Goal: Information Seeking & Learning: Find specific fact

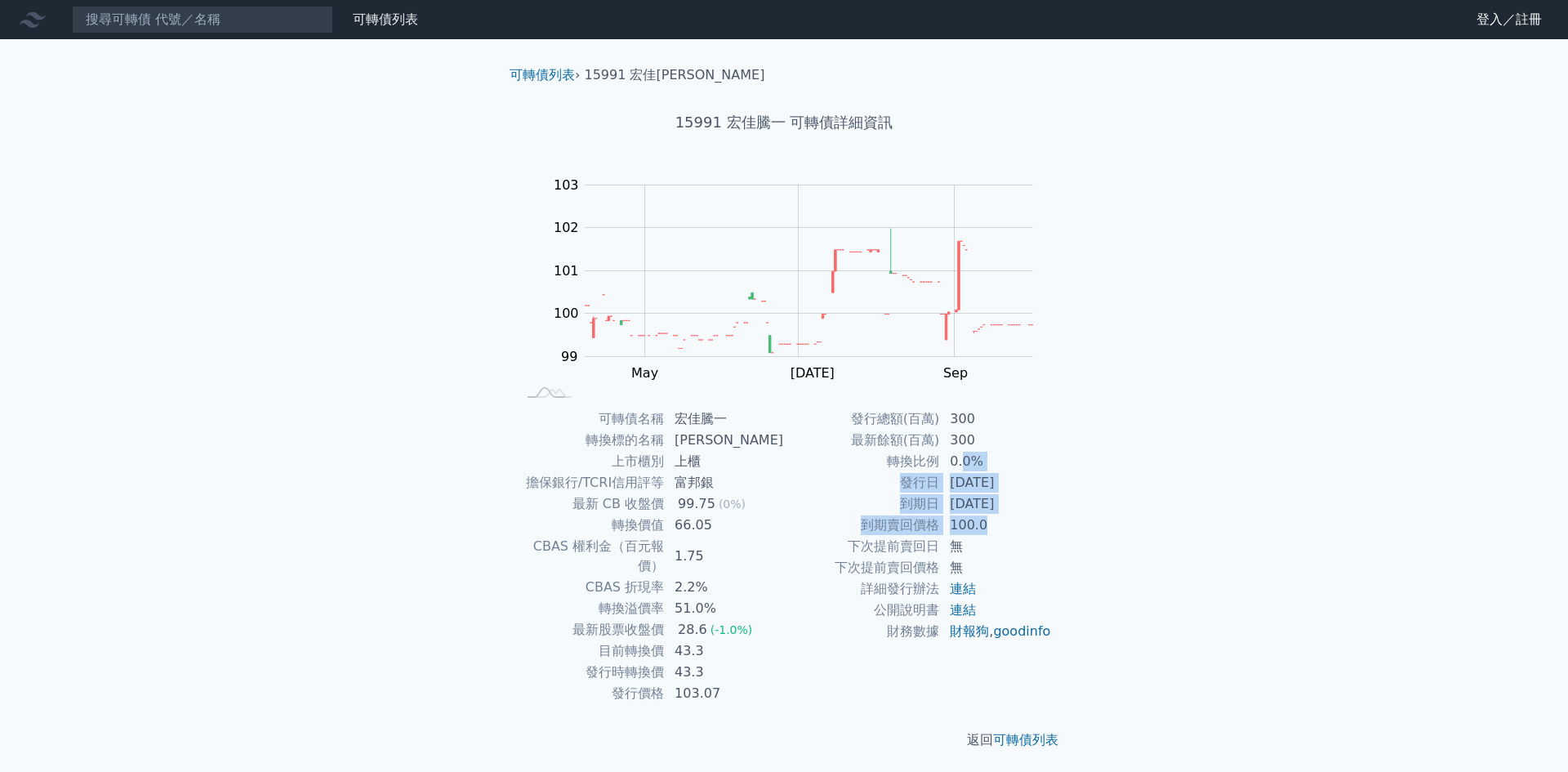
drag, startPoint x: 960, startPoint y: 469, endPoint x: 1031, endPoint y: 523, distance: 89.2
click at [1031, 523] on tbody "發行總額(百萬) 300 最新餘額(百萬) 300 轉換比例 0.0% 發行日 2022-11-18 到期日 2025-11-18 到期賣回價格 100.0 …" at bounding box center [918, 525] width 268 height 234
click at [1118, 540] on div "可轉債列表 財務數據 可轉債列表 財務數據 登入／註冊 登入／註冊 可轉債列表 › 15991 宏佳騰一 15991 宏佳騰一 可轉債詳細資訊 Zoom Ou…" at bounding box center [784, 388] width 1568 height 776
drag, startPoint x: 956, startPoint y: 424, endPoint x: 989, endPoint y: 522, distance: 103.4
click at [989, 522] on tbody "發行總額(百萬) 300 最新餘額(百萬) 300 轉換比例 0.0% 發行日 2022-11-18 到期日 2025-11-18 到期賣回價格 100.0 …" at bounding box center [918, 525] width 268 height 234
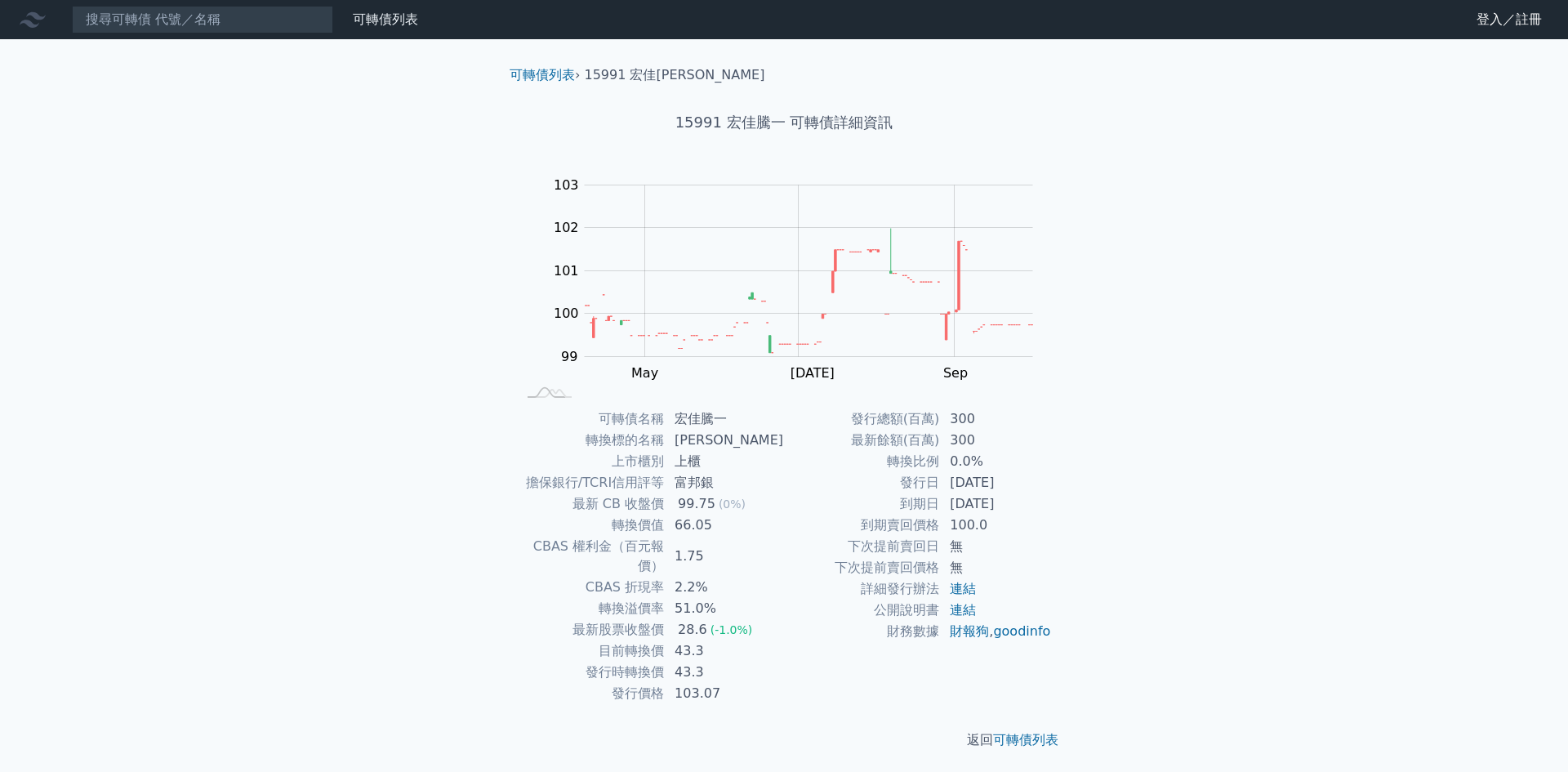
click at [1086, 542] on div "可轉債列表 › 15991 宏佳騰一 15991 宏佳騰一 可轉債詳細資訊 Zoom Out 100.0 98 98.5 99 99.5 100 100.5 …" at bounding box center [784, 407] width 628 height 736
drag, startPoint x: 610, startPoint y: 630, endPoint x: 745, endPoint y: 647, distance: 136.1
click at [745, 647] on tbody "可轉債名稱 宏佳騰一 轉換標的名稱 宏佳騰 上市櫃別 上櫃 擔保銀行/TCRI信用評等 富邦銀 最新 CB 收盤價 99.75 (0%) 轉換價值 66.05…" at bounding box center [650, 557] width 268 height 296
click at [745, 661] on td "43.3" at bounding box center [724, 672] width 119 height 21
